Goal: Task Accomplishment & Management: Use online tool/utility

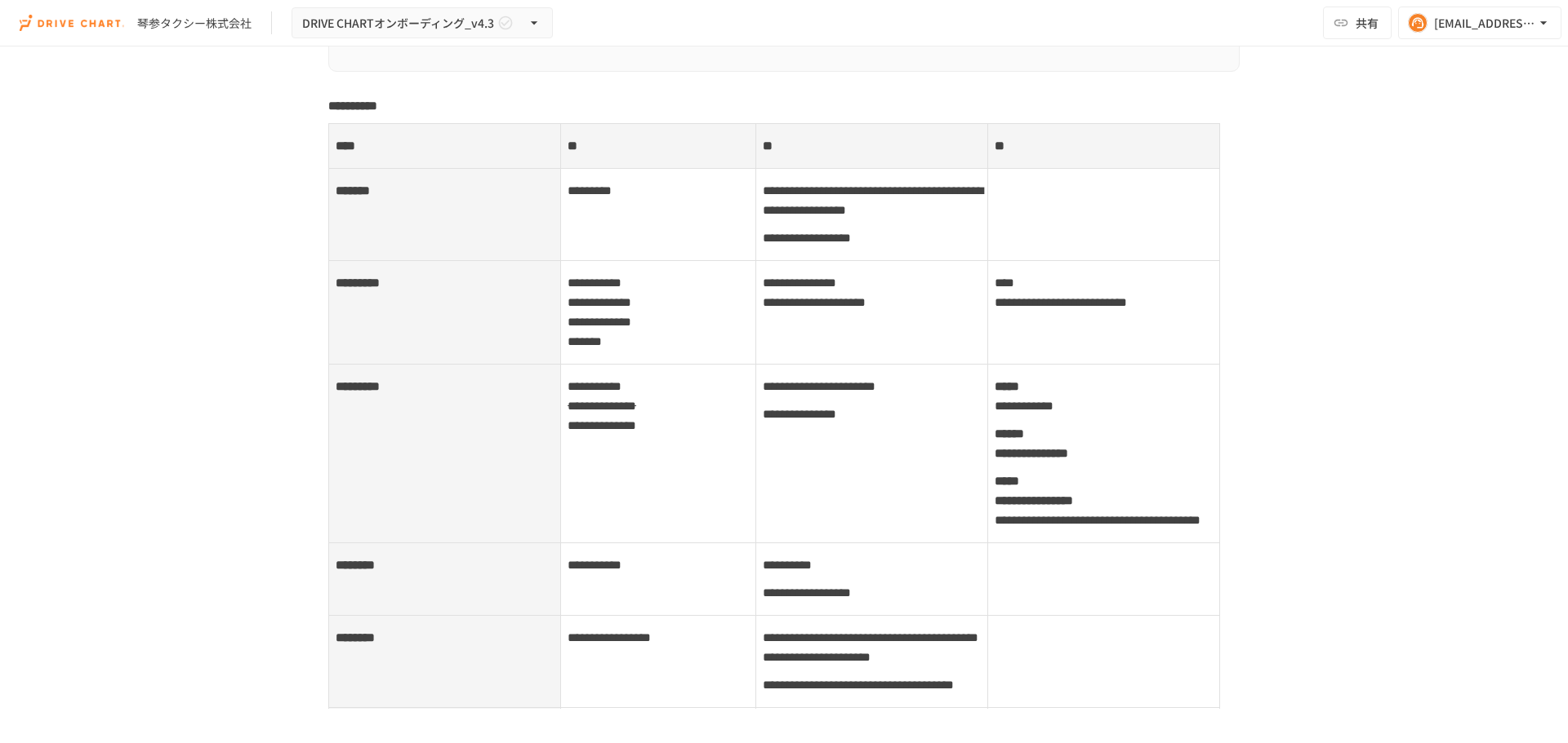
scroll to position [8160, 0]
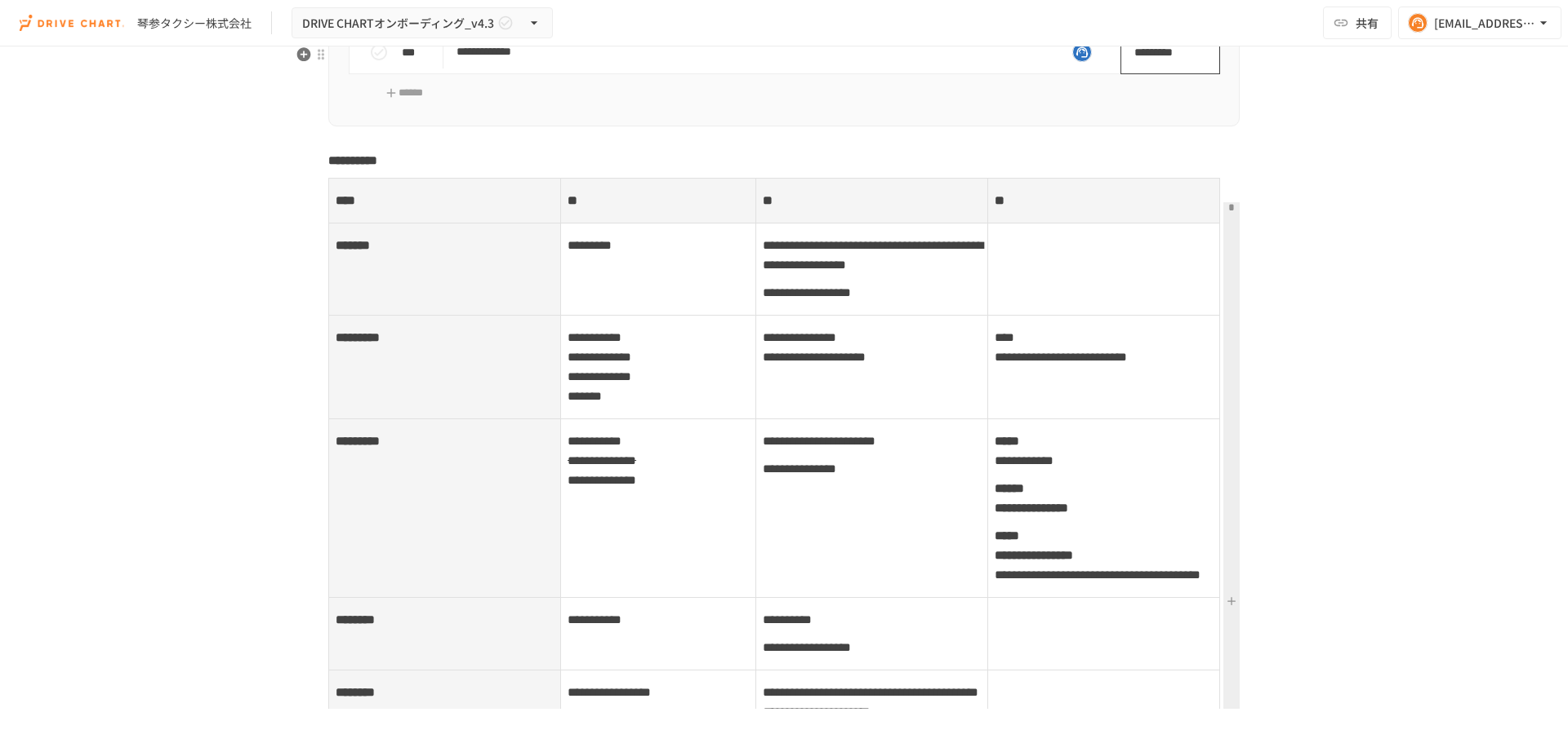
click at [1167, 69] on span "*********" at bounding box center [1168, 51] width 68 height 32
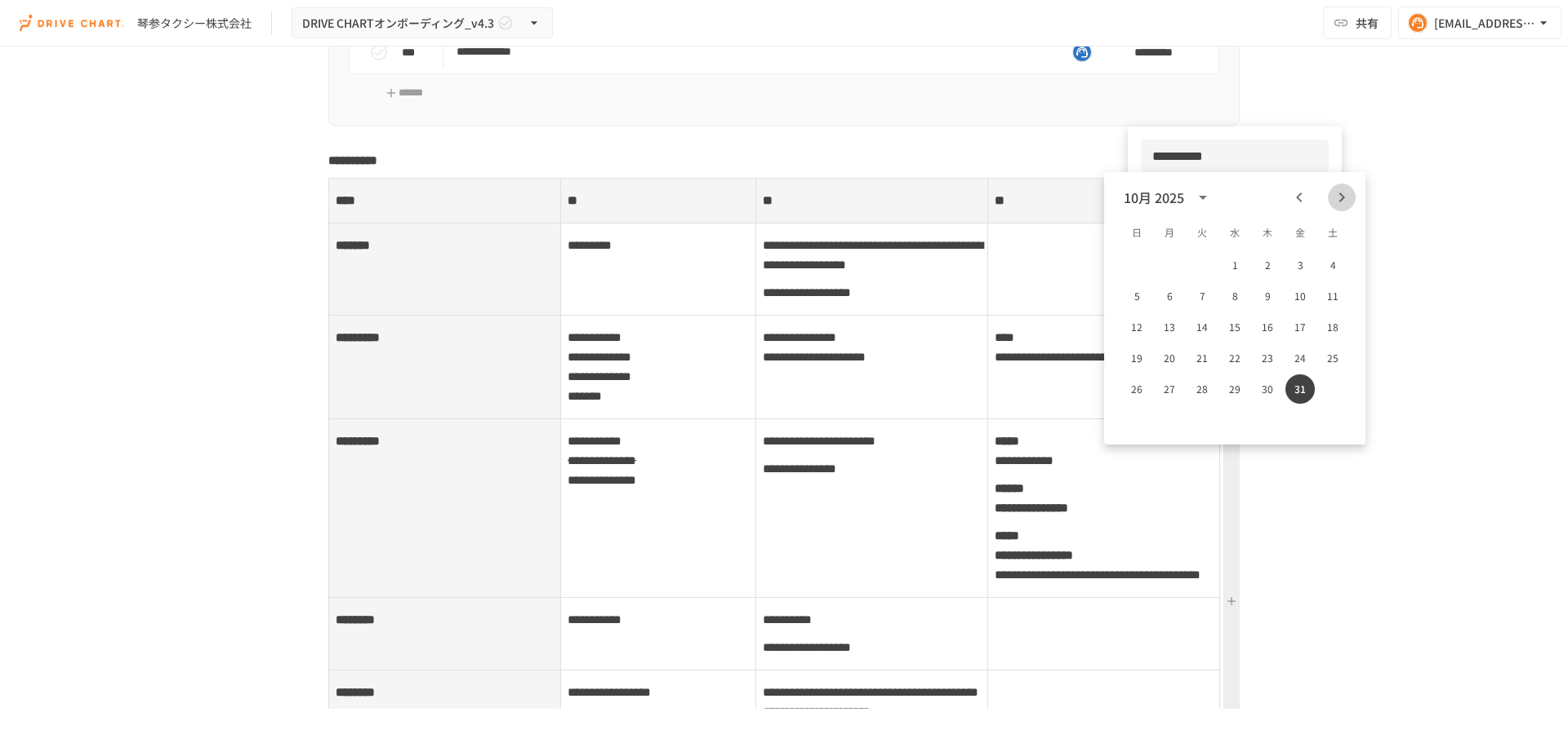
click at [1337, 194] on icon "Next month" at bounding box center [1341, 197] width 19 height 19
click at [1129, 416] on button "30" at bounding box center [1137, 420] width 30 height 30
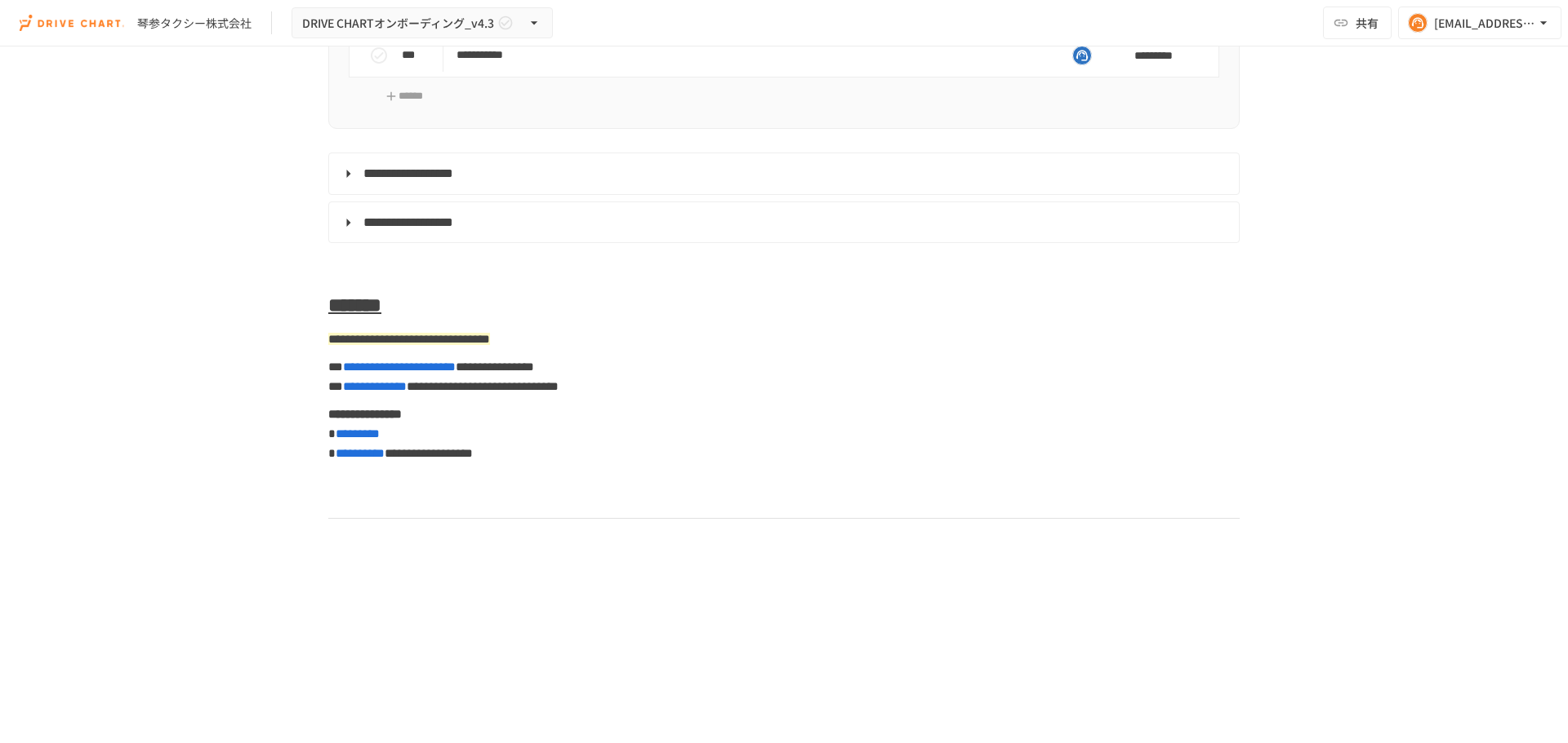
scroll to position [9874, 0]
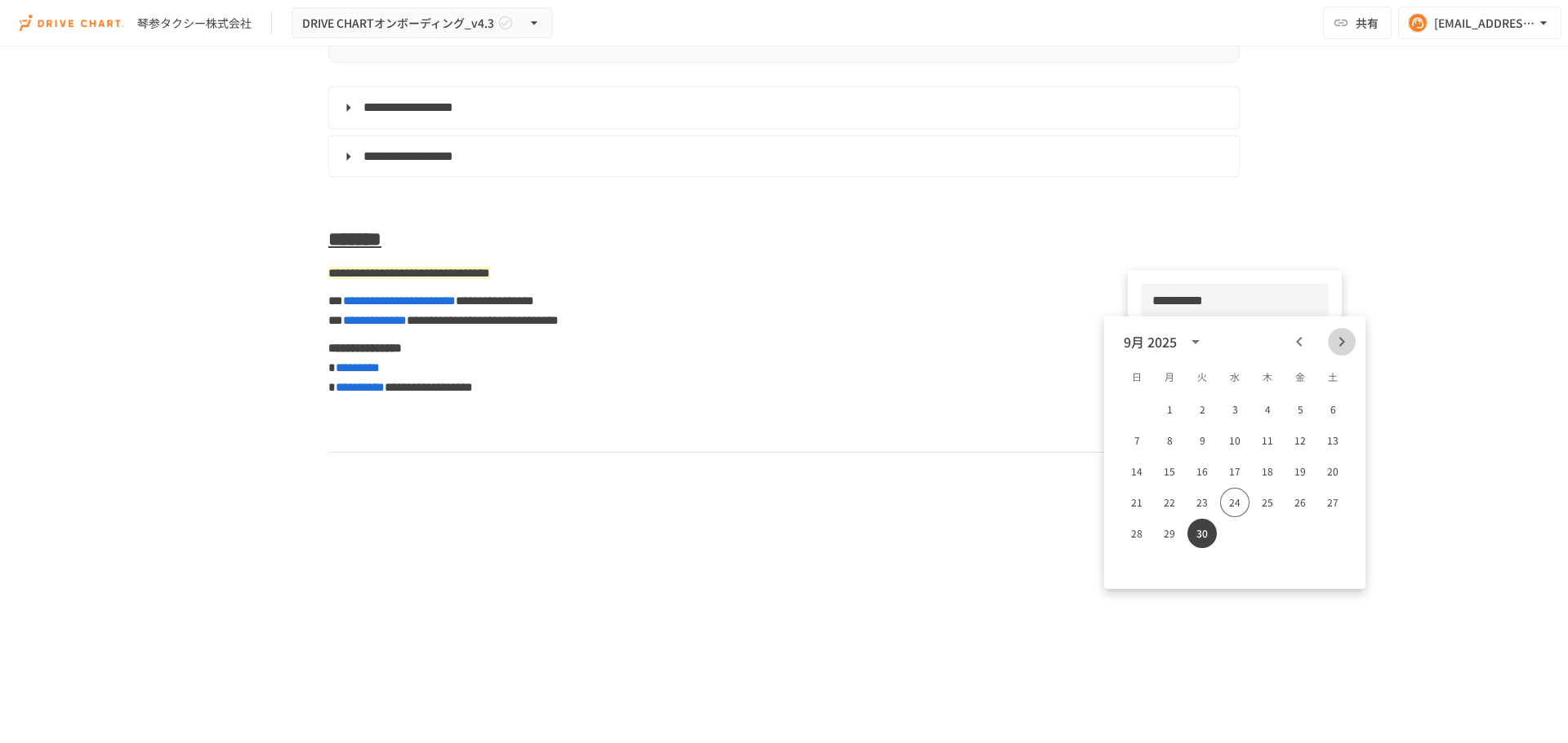
click at [1335, 339] on icon "Next month" at bounding box center [1341, 342] width 19 height 19
click at [1299, 540] on button "31" at bounding box center [1300, 534] width 30 height 30
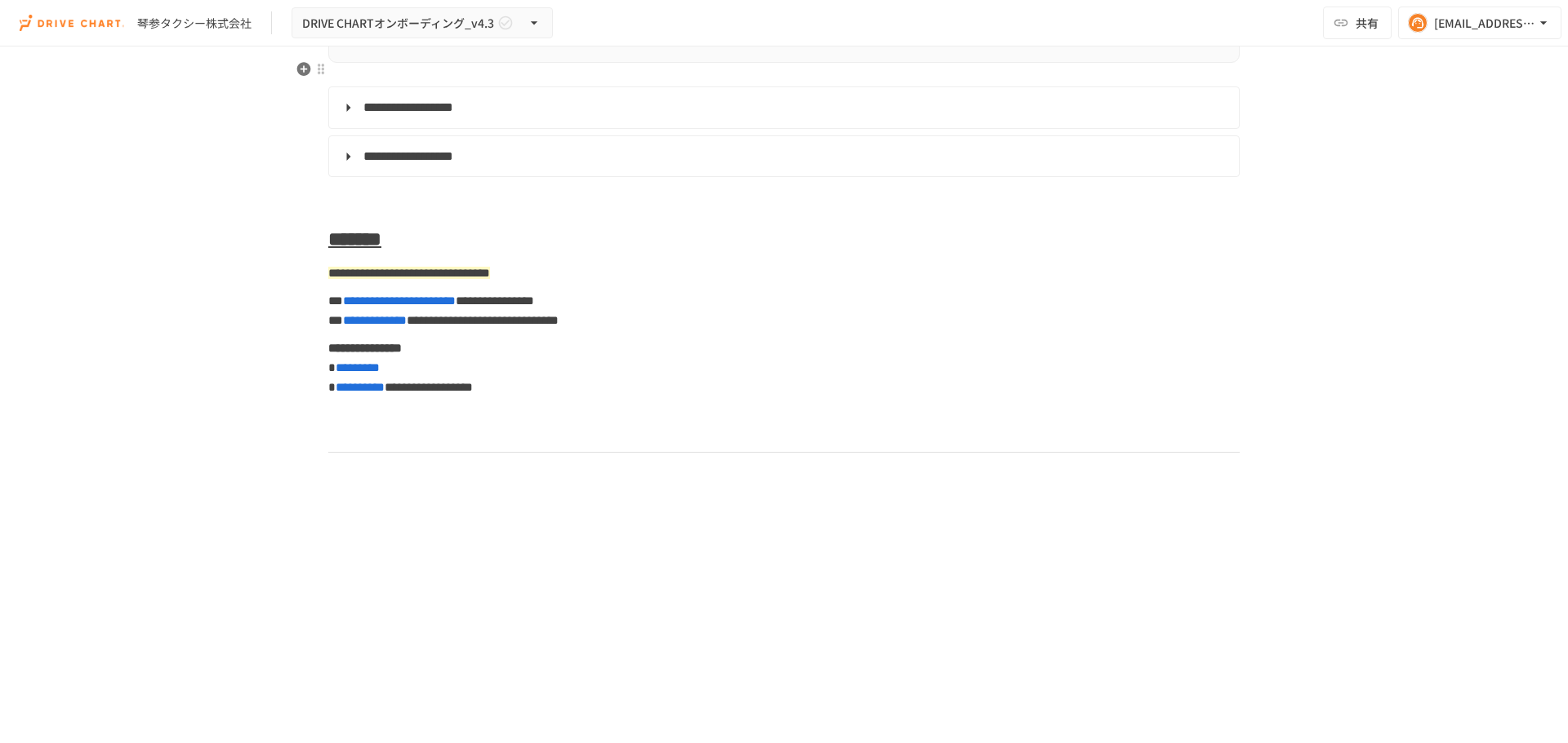
click at [1345, 383] on icon "Next month" at bounding box center [1341, 385] width 19 height 19
click at [1328, 569] on button "31" at bounding box center [1332, 577] width 30 height 30
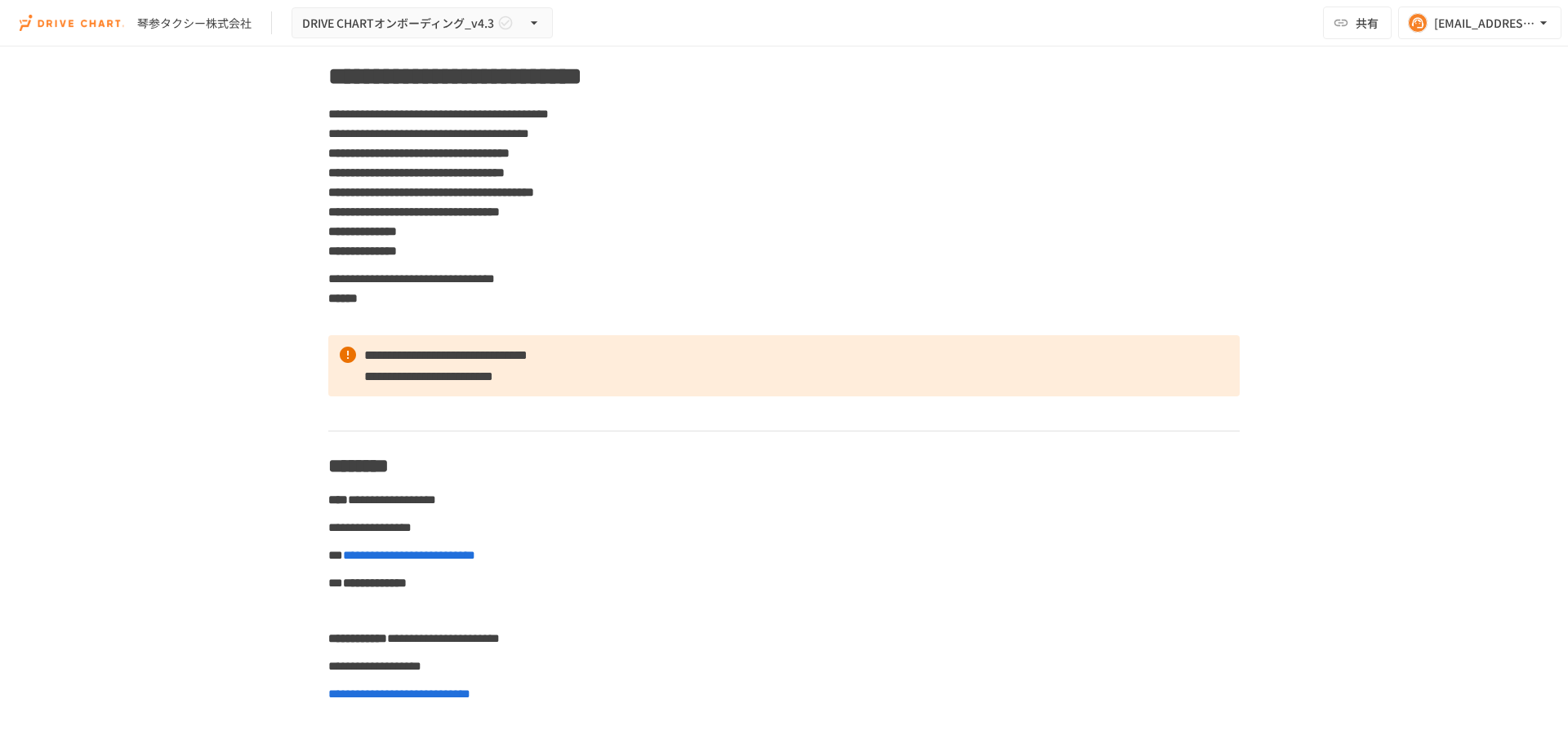
scroll to position [0, 0]
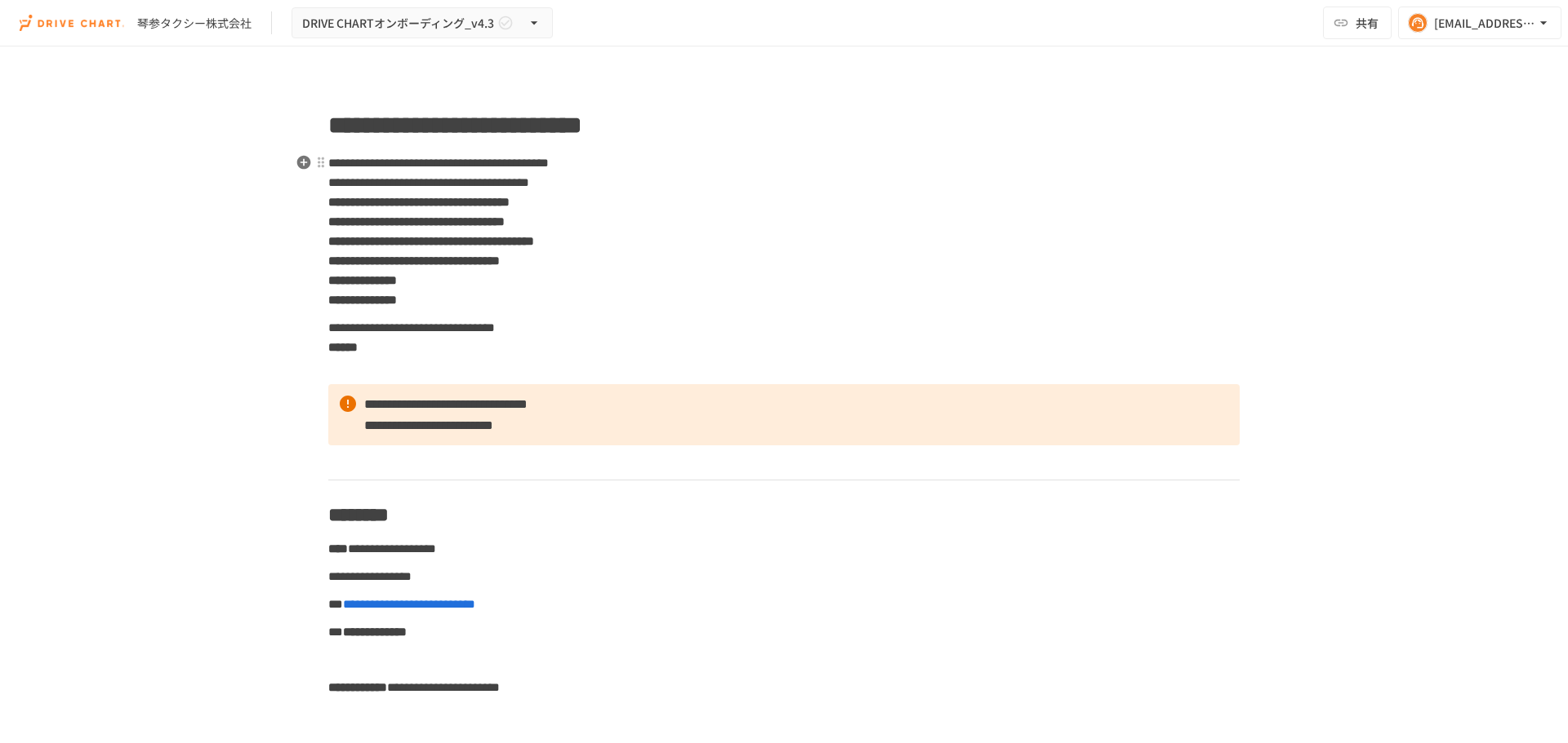
click at [629, 261] on p "**********" at bounding box center [784, 232] width 911 height 159
